Goal: Task Accomplishment & Management: Use online tool/utility

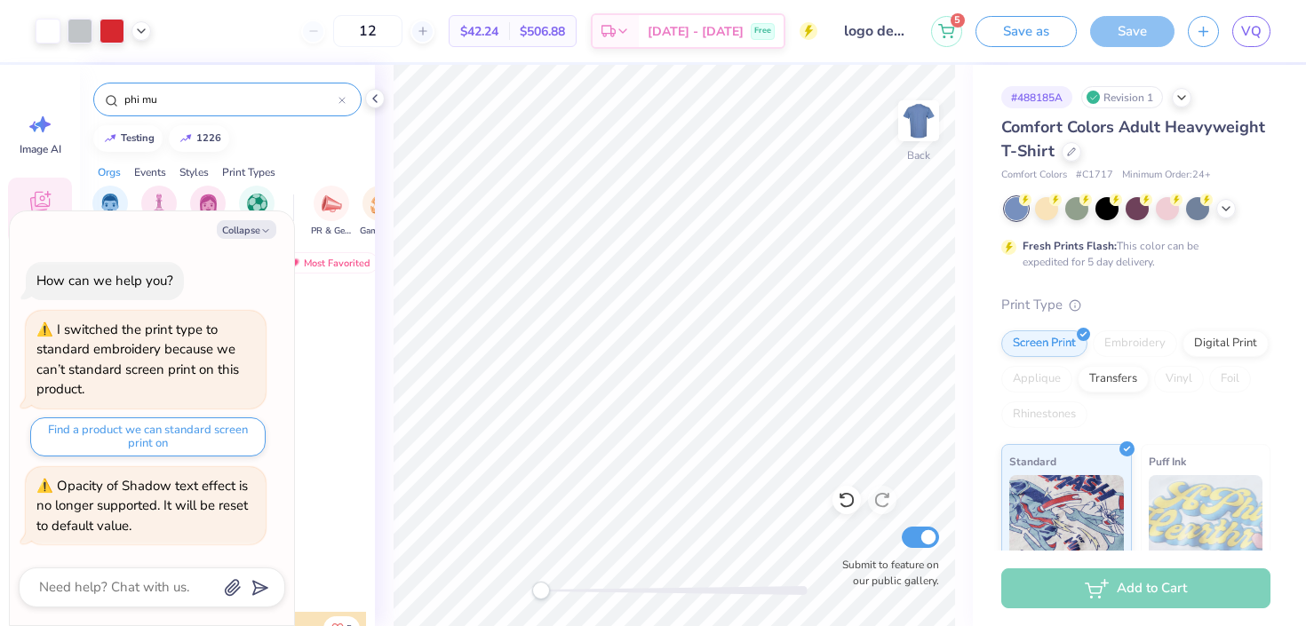
scroll to position [508, 0]
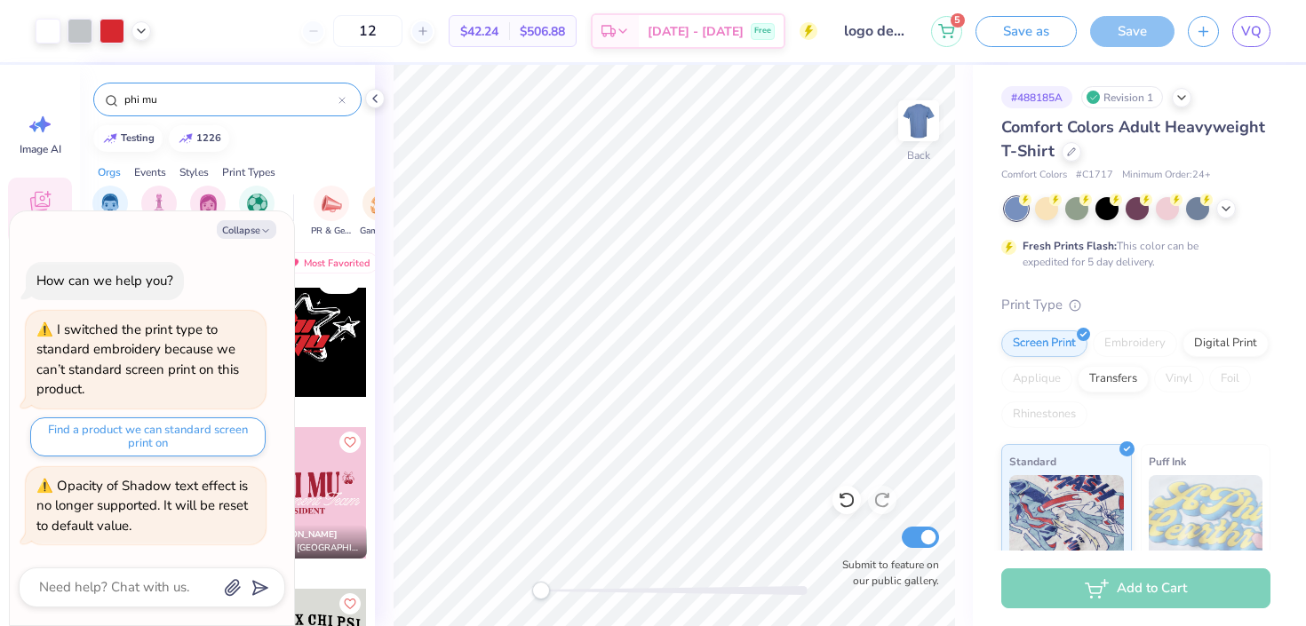
click at [328, 23] on div "12" at bounding box center [367, 31] width 133 height 32
click at [297, 19] on div "12 $42.24 Per Item $506.88 Total Est. Delivery [DATE] - [DATE] Free" at bounding box center [490, 31] width 653 height 62
click at [235, 230] on button "Collapse" at bounding box center [247, 229] width 60 height 19
type textarea "x"
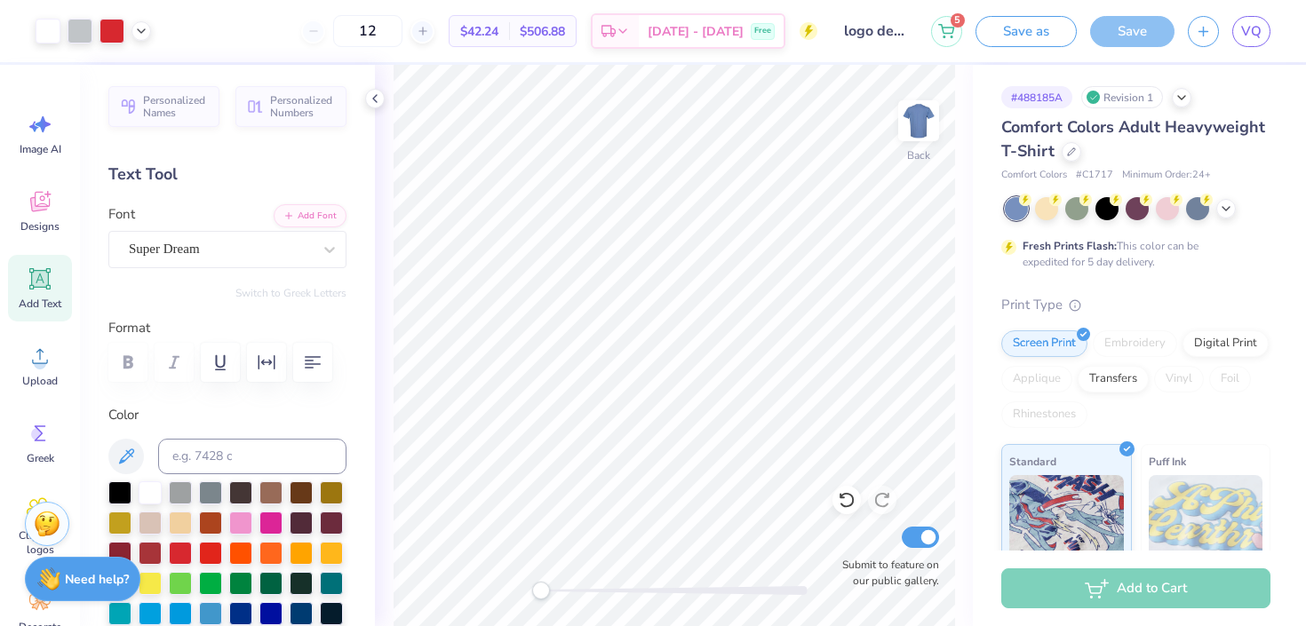
click at [259, 59] on div "12 $42.24 Per Item $506.88 Total Est. Delivery [DATE] - [DATE] Free" at bounding box center [490, 31] width 653 height 62
click at [143, 34] on icon at bounding box center [141, 29] width 14 height 14
click at [214, 36] on div "12 $42.24 Per Item $506.88 Total Est. Delivery [DATE] - [DATE] Free" at bounding box center [490, 31] width 653 height 62
click at [1045, 29] on button "Save as" at bounding box center [1025, 28] width 101 height 31
click at [332, 36] on div "12" at bounding box center [348, 31] width 133 height 32
